Goal: Transaction & Acquisition: Purchase product/service

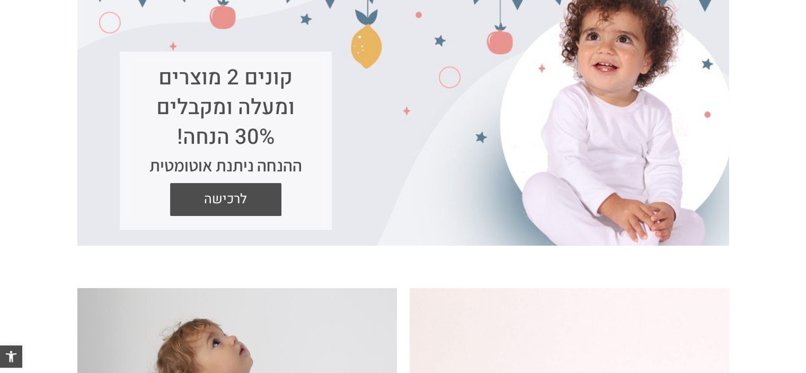
scroll to position [212, 0]
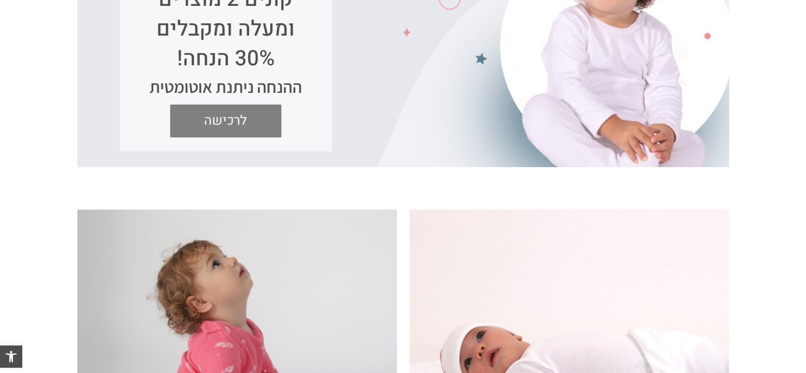
click at [212, 115] on span "לרכישה" at bounding box center [225, 120] width 95 height 33
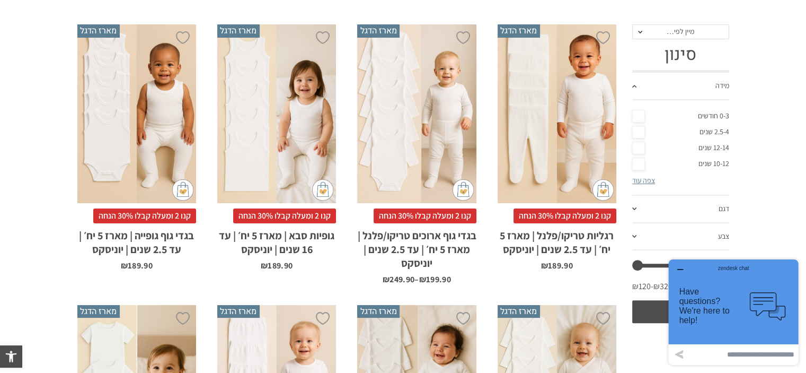
click at [636, 114] on link "0-3 חודשים" at bounding box center [681, 116] width 97 height 16
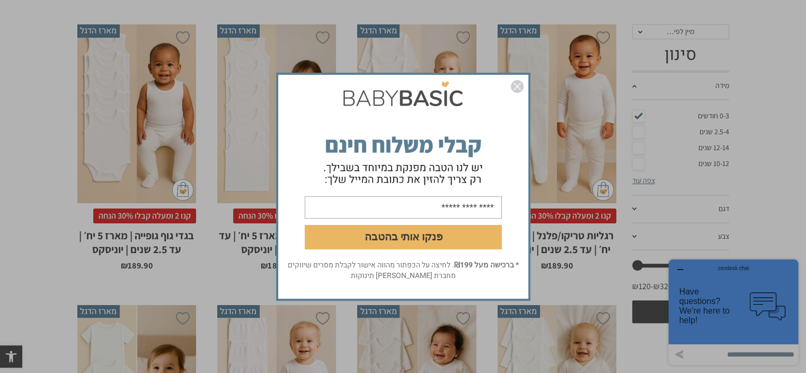
click at [515, 86] on img "סגור" at bounding box center [517, 86] width 13 height 13
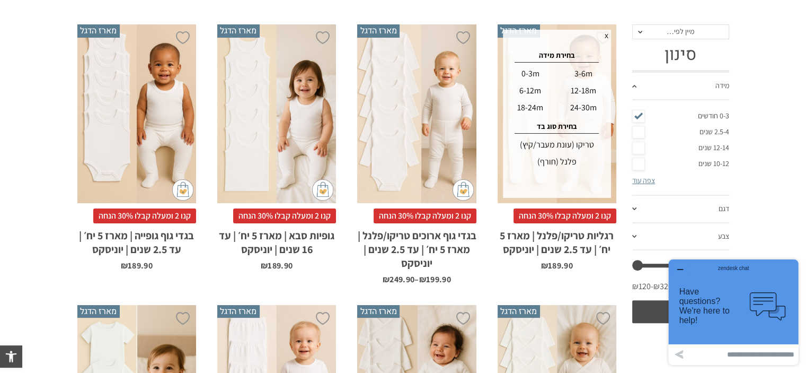
click at [539, 73] on div "0-3m" at bounding box center [530, 73] width 51 height 17
click at [576, 144] on div "טריקו (עונת מעבר/קיץ)" at bounding box center [557, 144] width 105 height 17
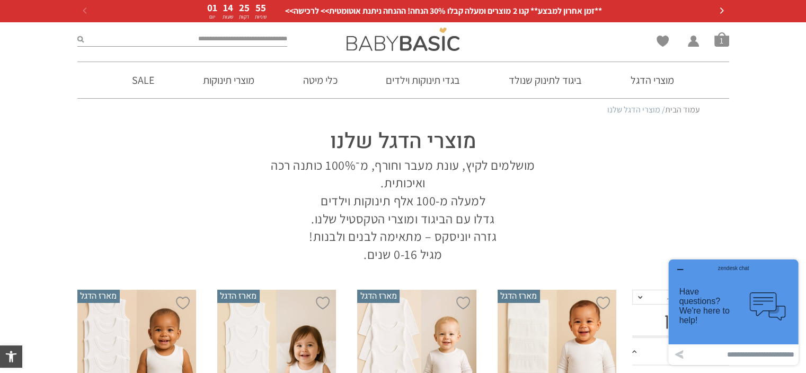
scroll to position [159, 0]
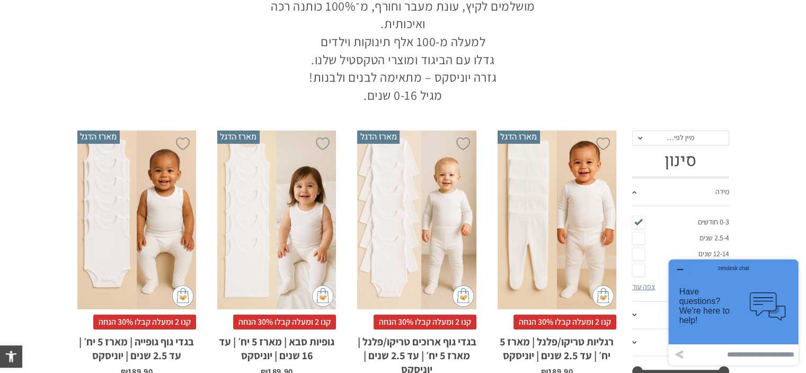
click at [577, 243] on div "x בחירת מידה 0-3m 3-6m 6-12m 12-18m 18-24m 24-30m בחירת סוג בד טריקו (עונת מעבר…" at bounding box center [557, 219] width 119 height 179
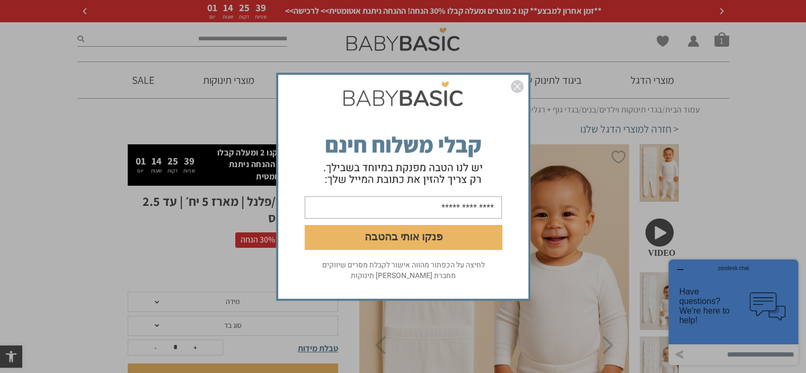
click at [514, 89] on img "סגור" at bounding box center [517, 86] width 13 height 13
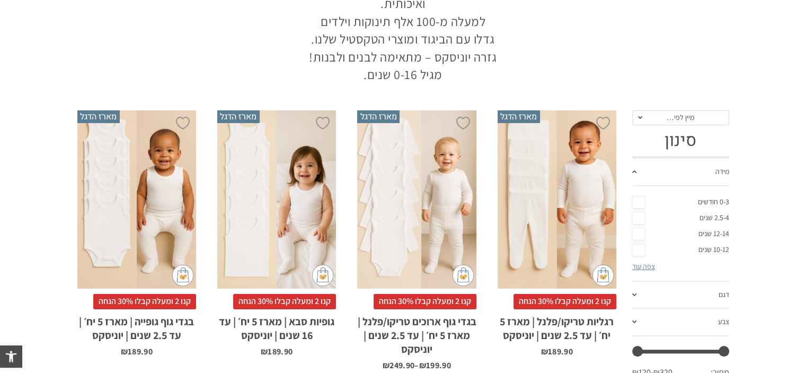
scroll to position [180, 0]
click at [411, 244] on div "x בחירת מידה 0-3m 3-6m 6-12m 12-18m 18-24m 24-30m בחירת סוג בד טריקו (עונת מעבר…" at bounding box center [416, 199] width 119 height 179
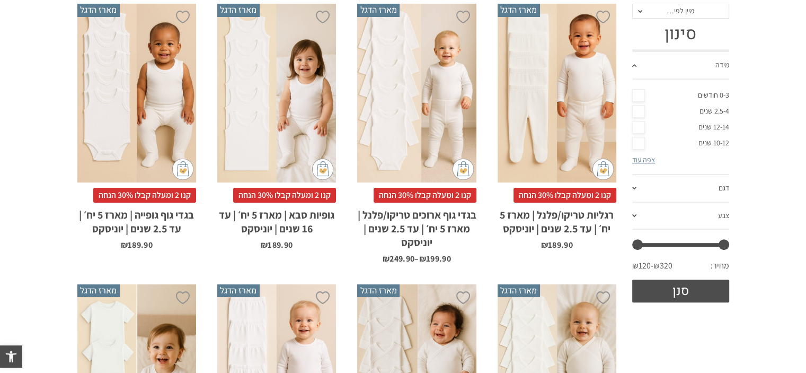
scroll to position [0, 0]
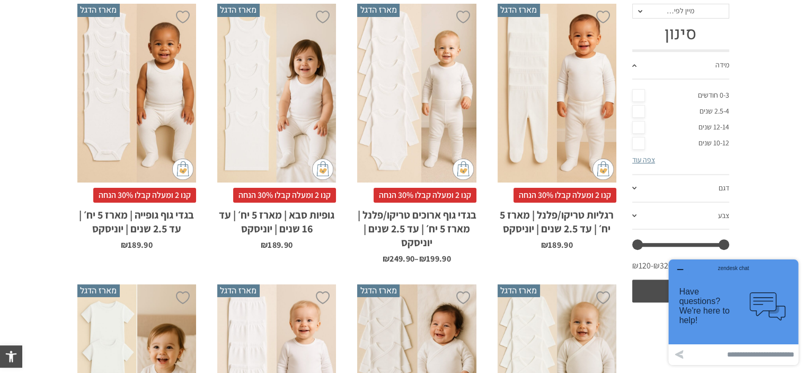
click at [422, 128] on div "x בחירת מידה 0-3m 3-6m 6-12m 12-18m 18-24m 24-30m בחירת סוג בד טריקו (עונת מעבר…" at bounding box center [416, 93] width 119 height 179
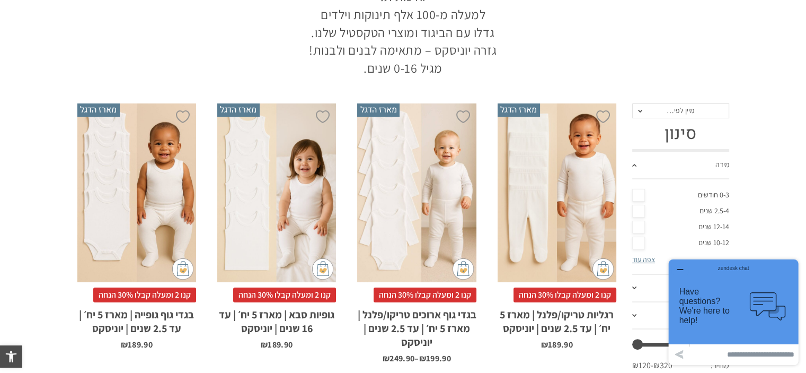
scroll to position [180, 0]
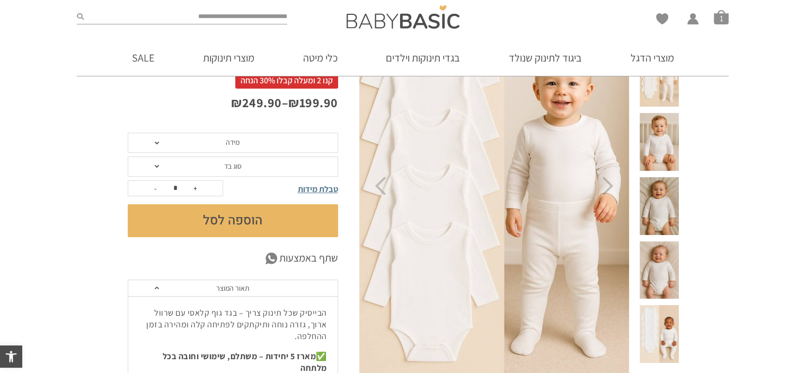
click at [293, 146] on span "מידה" at bounding box center [233, 143] width 211 height 20
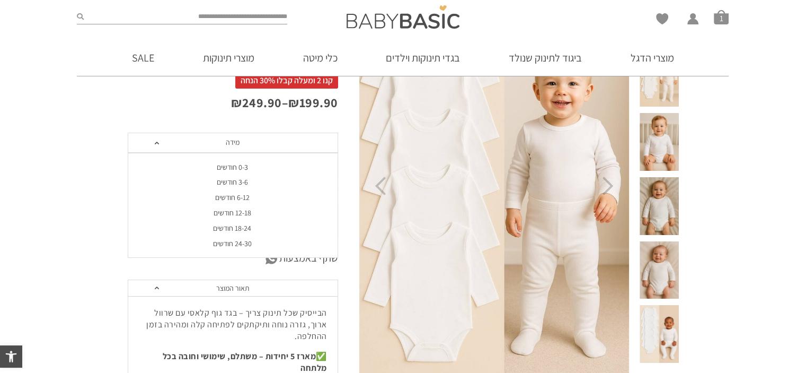
click at [244, 167] on div "0-3 חודשים" at bounding box center [232, 167] width 211 height 9
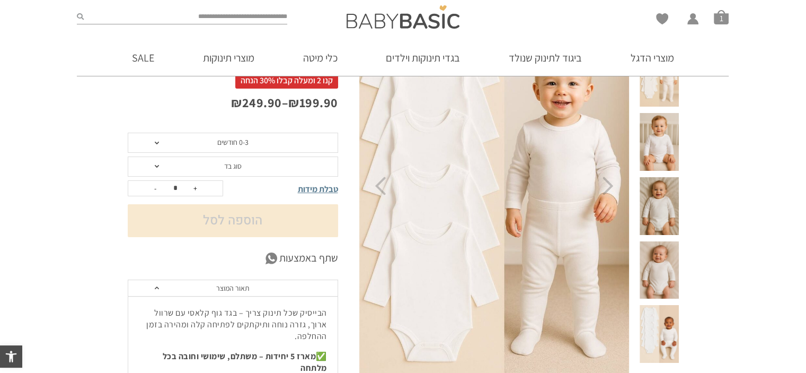
click at [245, 165] on span "סוג בד" at bounding box center [233, 166] width 211 height 20
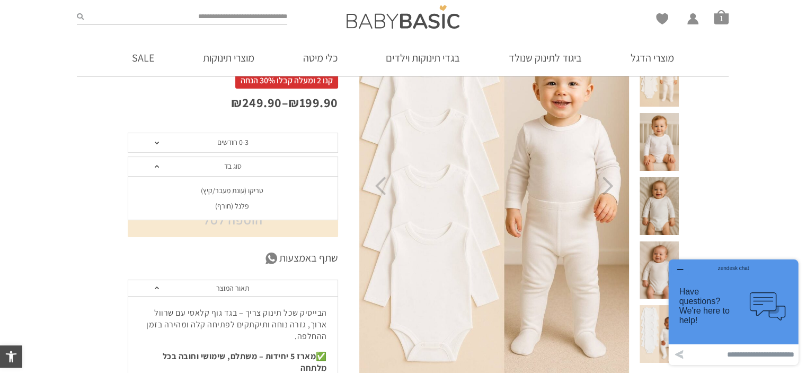
click at [238, 204] on div "פלנל (חורף)" at bounding box center [232, 205] width 211 height 9
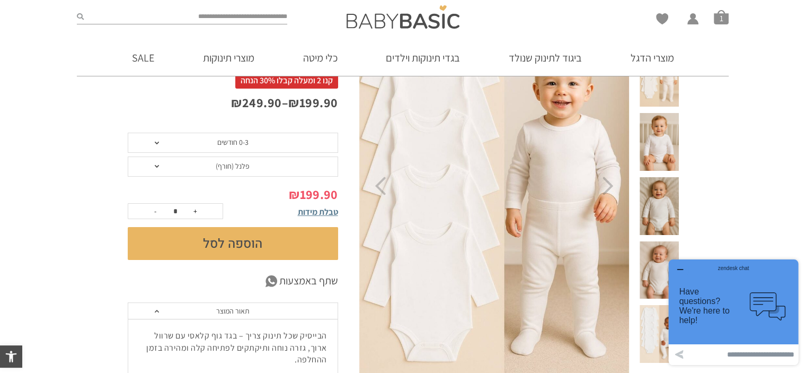
click at [238, 241] on button "הוספה לסל" at bounding box center [233, 243] width 211 height 33
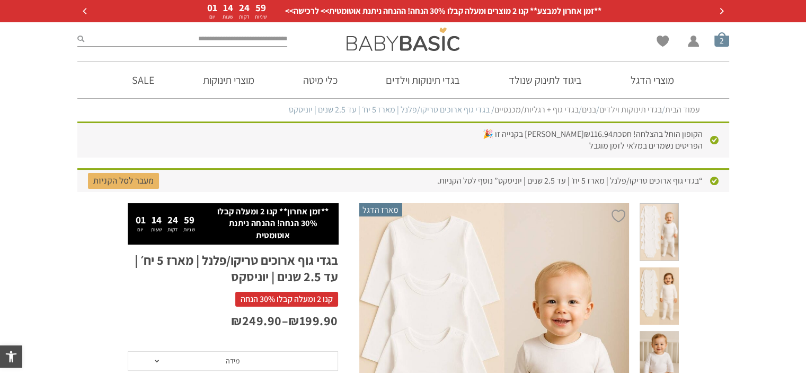
click at [721, 45] on span "סל קניות" at bounding box center [722, 39] width 15 height 15
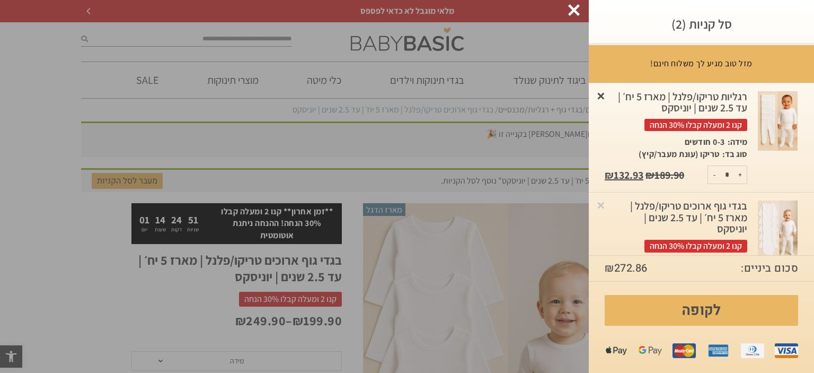
click at [607, 95] on link "×" at bounding box center [601, 95] width 11 height 11
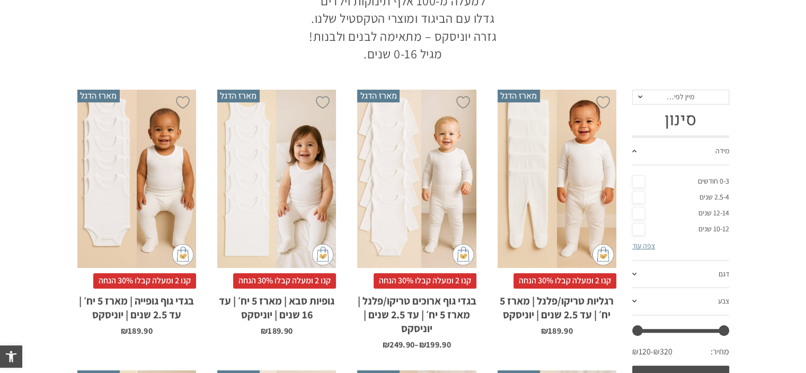
scroll to position [200, 0]
click at [526, 190] on div "x בחירת מידה 0-3m 3-6m 6-12m 12-18m 18-24m 24-30m בחירת סוג בד טריקו (עונת מעבר…" at bounding box center [557, 178] width 119 height 179
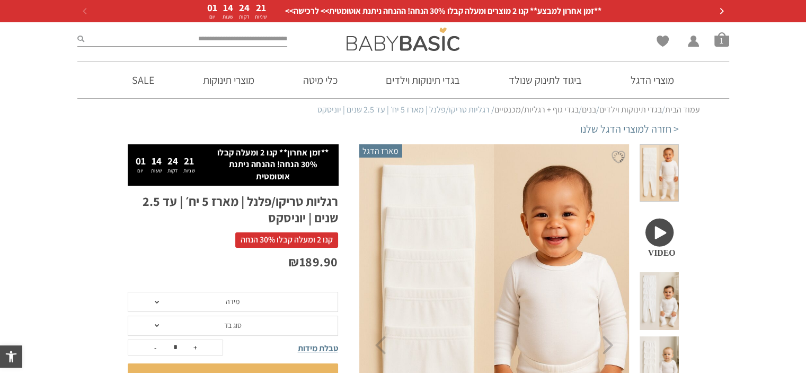
click at [232, 295] on span "מידה" at bounding box center [233, 302] width 211 height 20
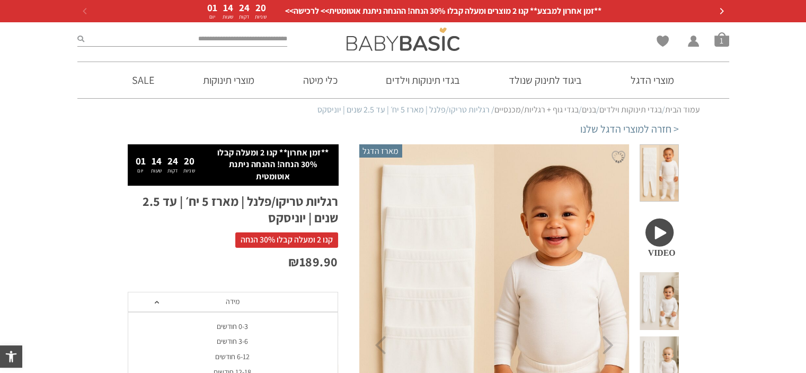
click at [244, 322] on div "0-3 חודשים" at bounding box center [232, 326] width 211 height 9
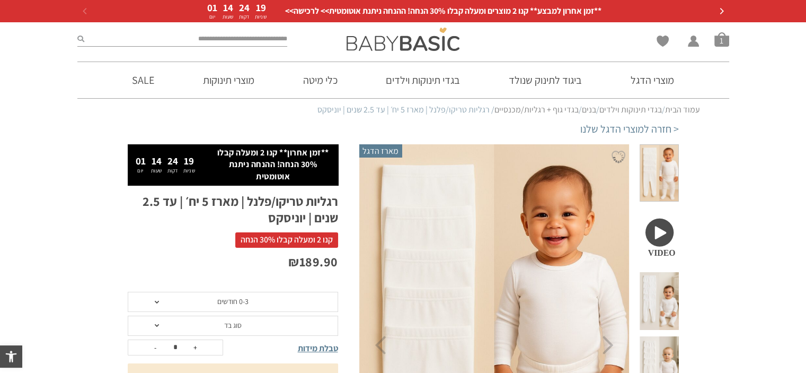
click at [244, 321] on span "סוג בד" at bounding box center [233, 325] width 211 height 20
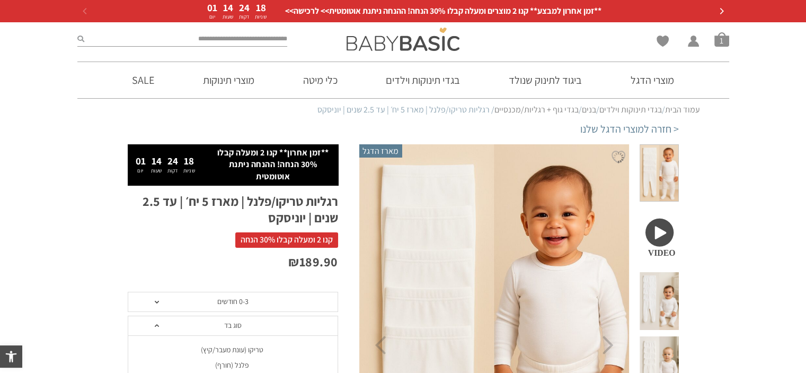
click at [246, 367] on div "פלנל (חורף)" at bounding box center [232, 365] width 211 height 9
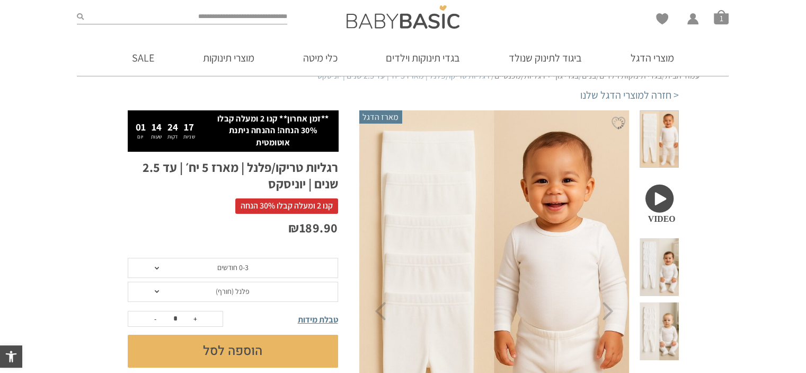
scroll to position [53, 0]
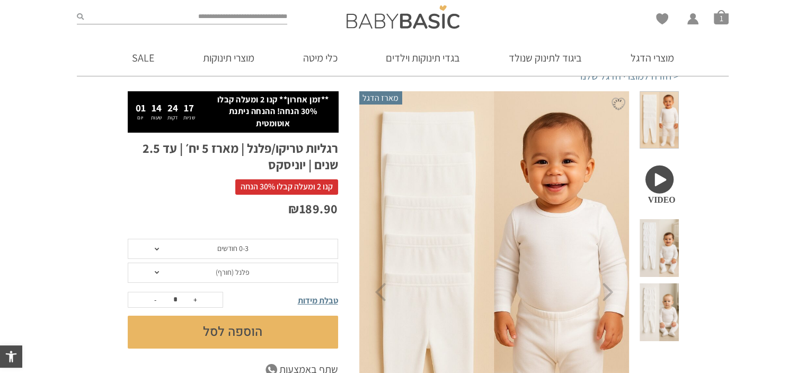
click at [227, 338] on button "הוספה לסל" at bounding box center [233, 331] width 211 height 33
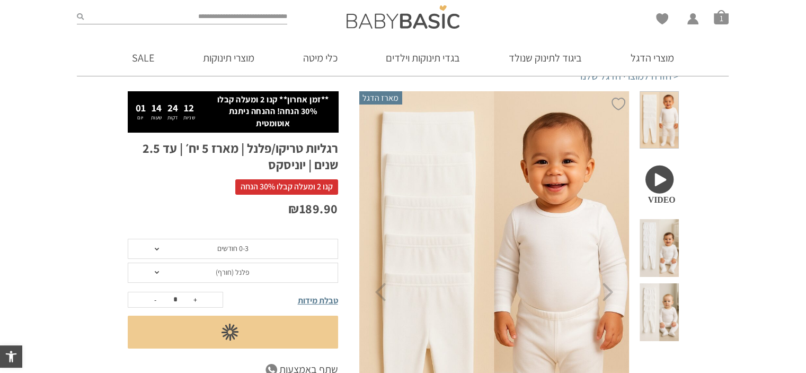
scroll to position [0, 0]
